Goal: Task Accomplishment & Management: Manage account settings

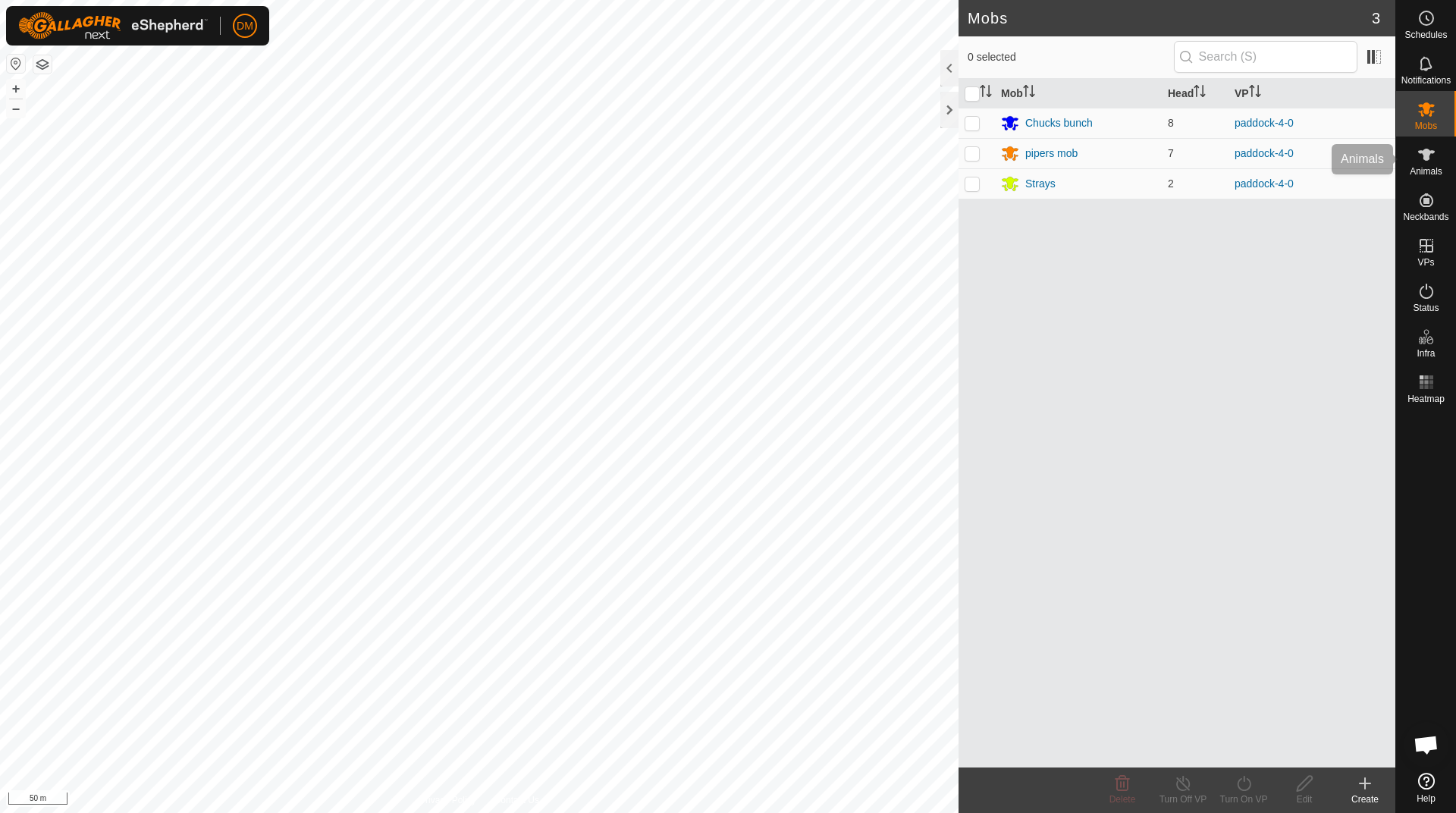
click at [1421, 167] on span "Animals" at bounding box center [1426, 172] width 32 height 9
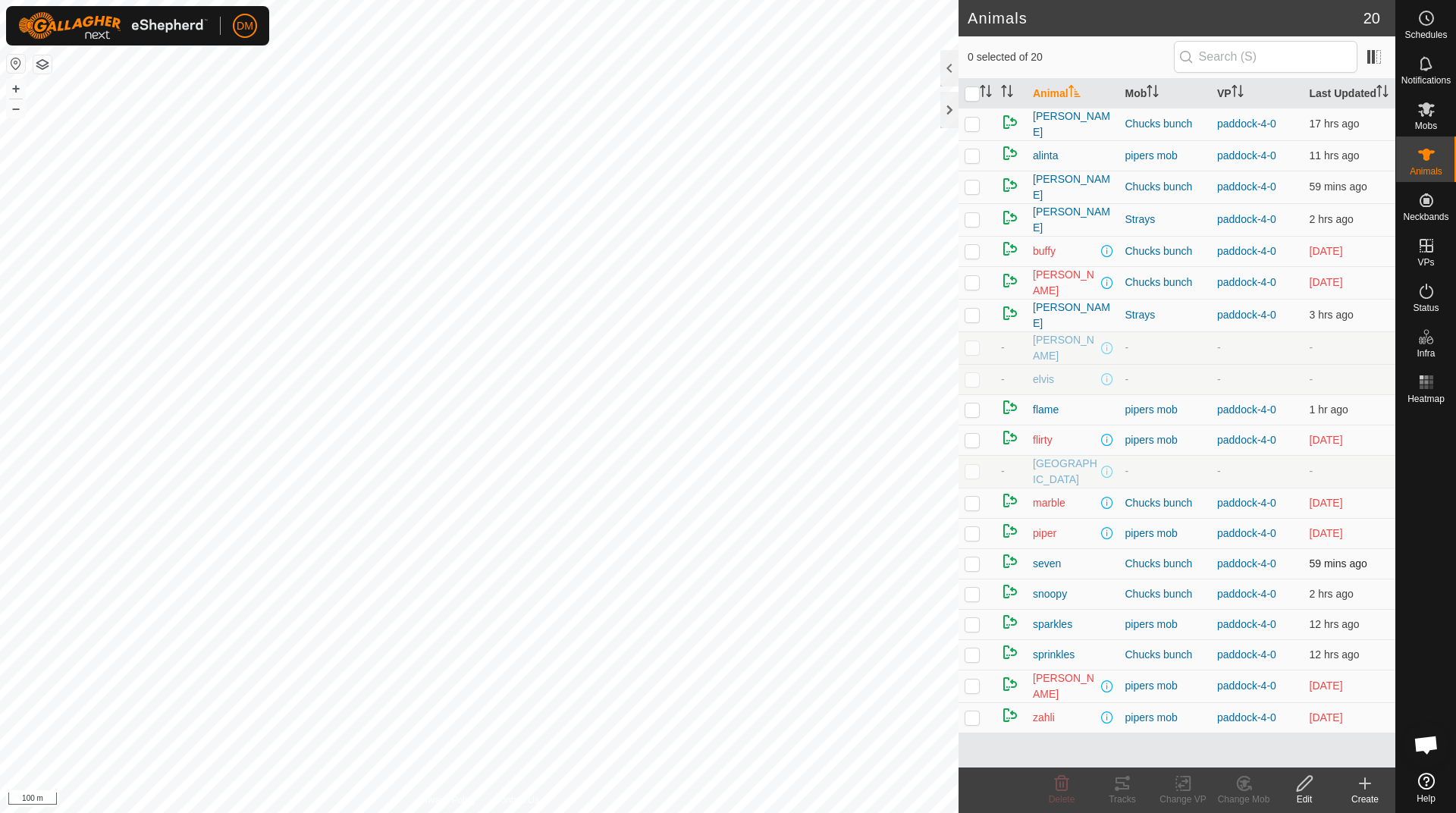
click at [969, 567] on p-checkbox at bounding box center [972, 563] width 15 height 12
click at [969, 565] on p-checkbox at bounding box center [972, 563] width 15 height 12
checkbox input "false"
click at [970, 193] on p-checkbox at bounding box center [972, 186] width 15 height 12
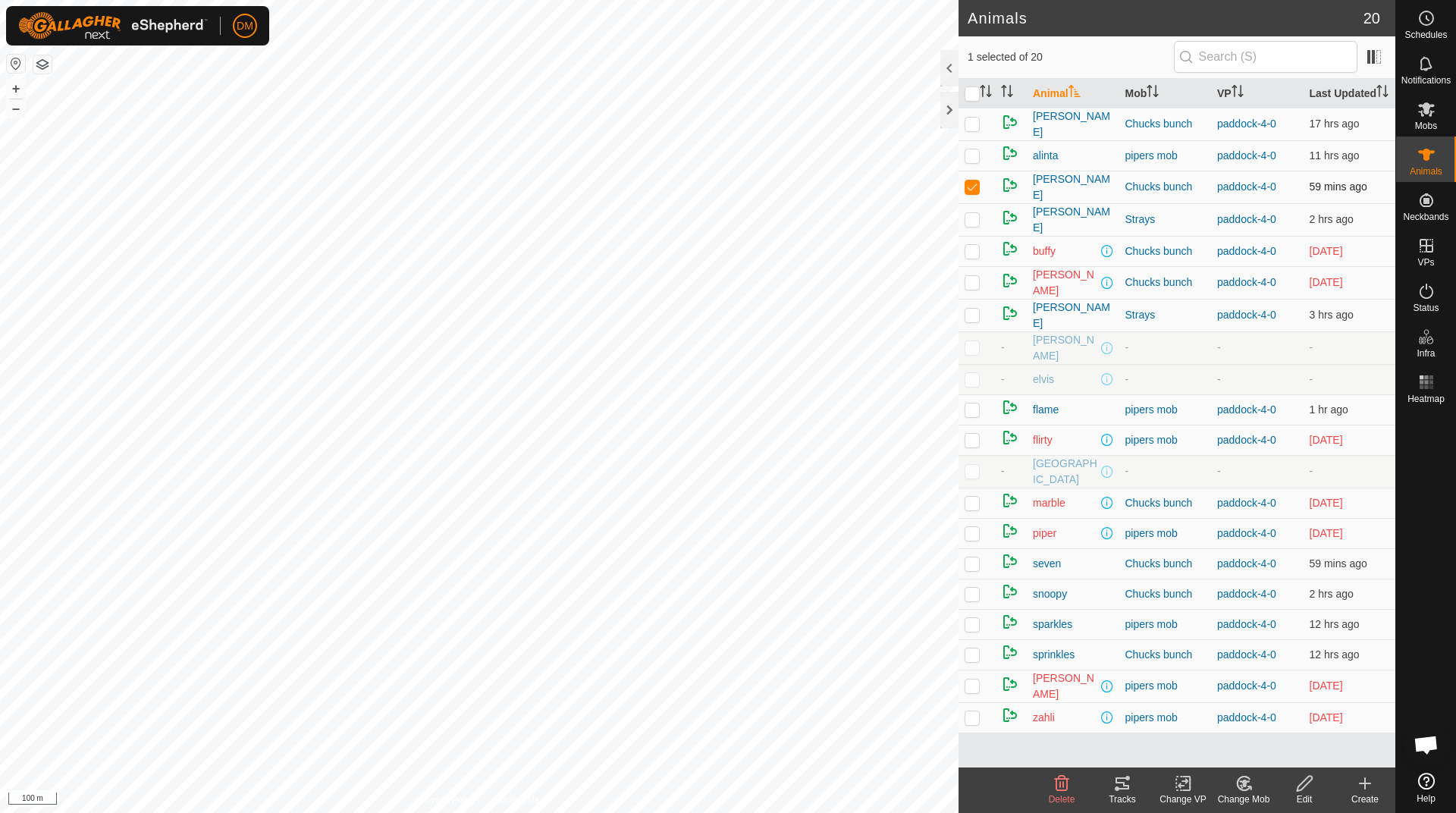
checkbox input "false"
